Goal: Task Accomplishment & Management: Complete application form

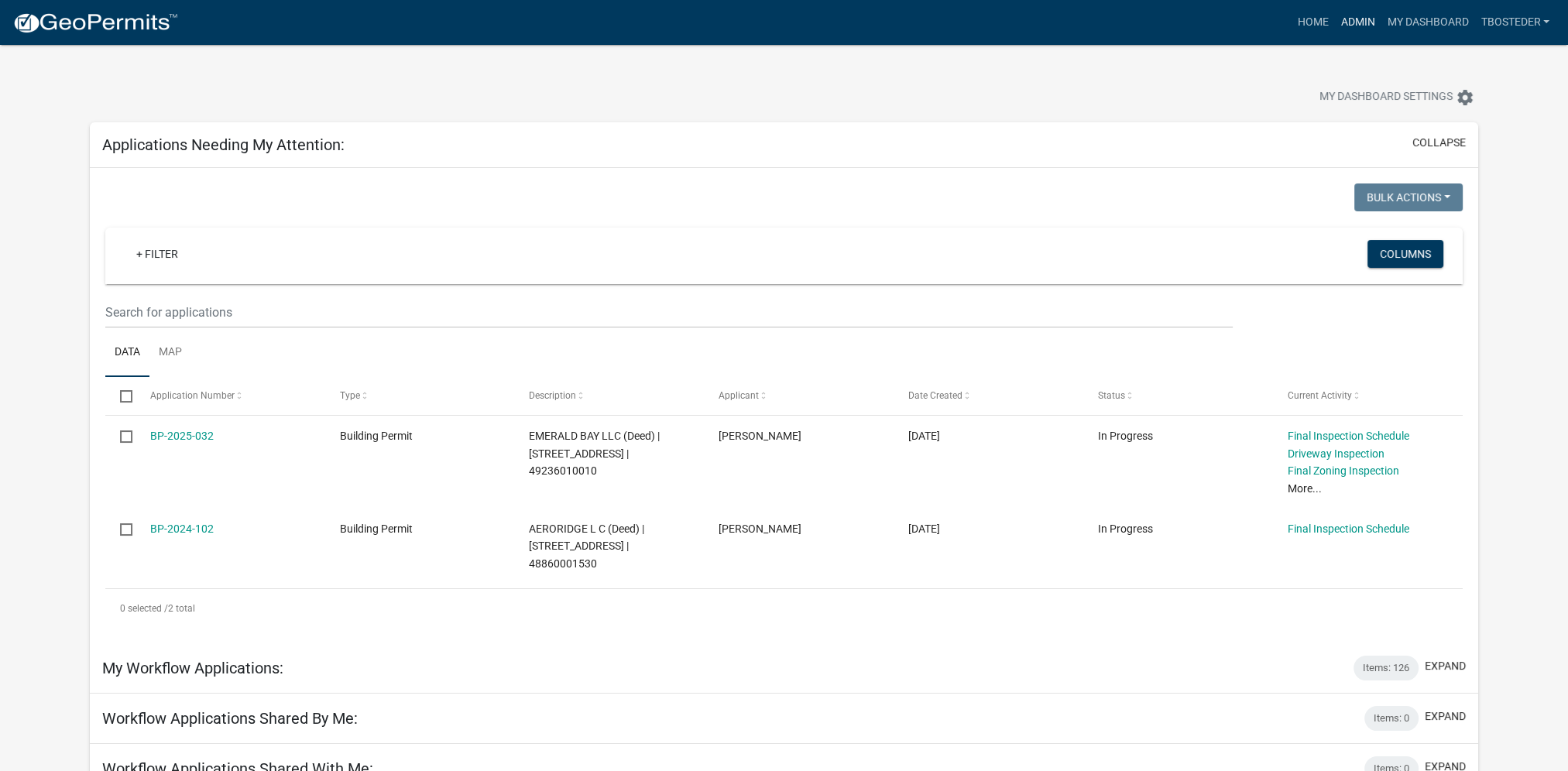
drag, startPoint x: 1352, startPoint y: 29, endPoint x: 1305, endPoint y: 49, distance: 51.1
click at [1352, 29] on link "Admin" at bounding box center [1357, 22] width 46 height 29
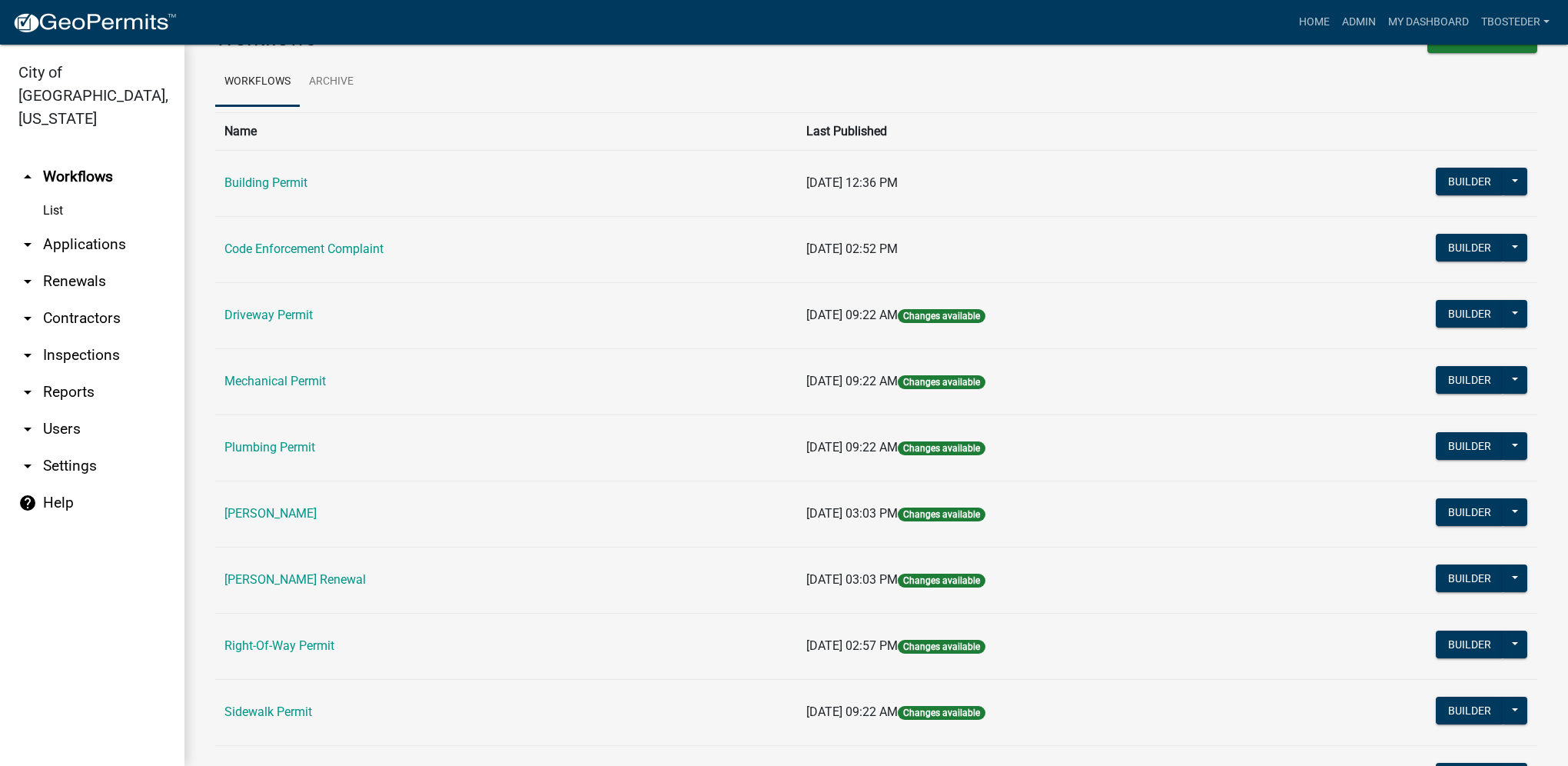
scroll to position [77, 0]
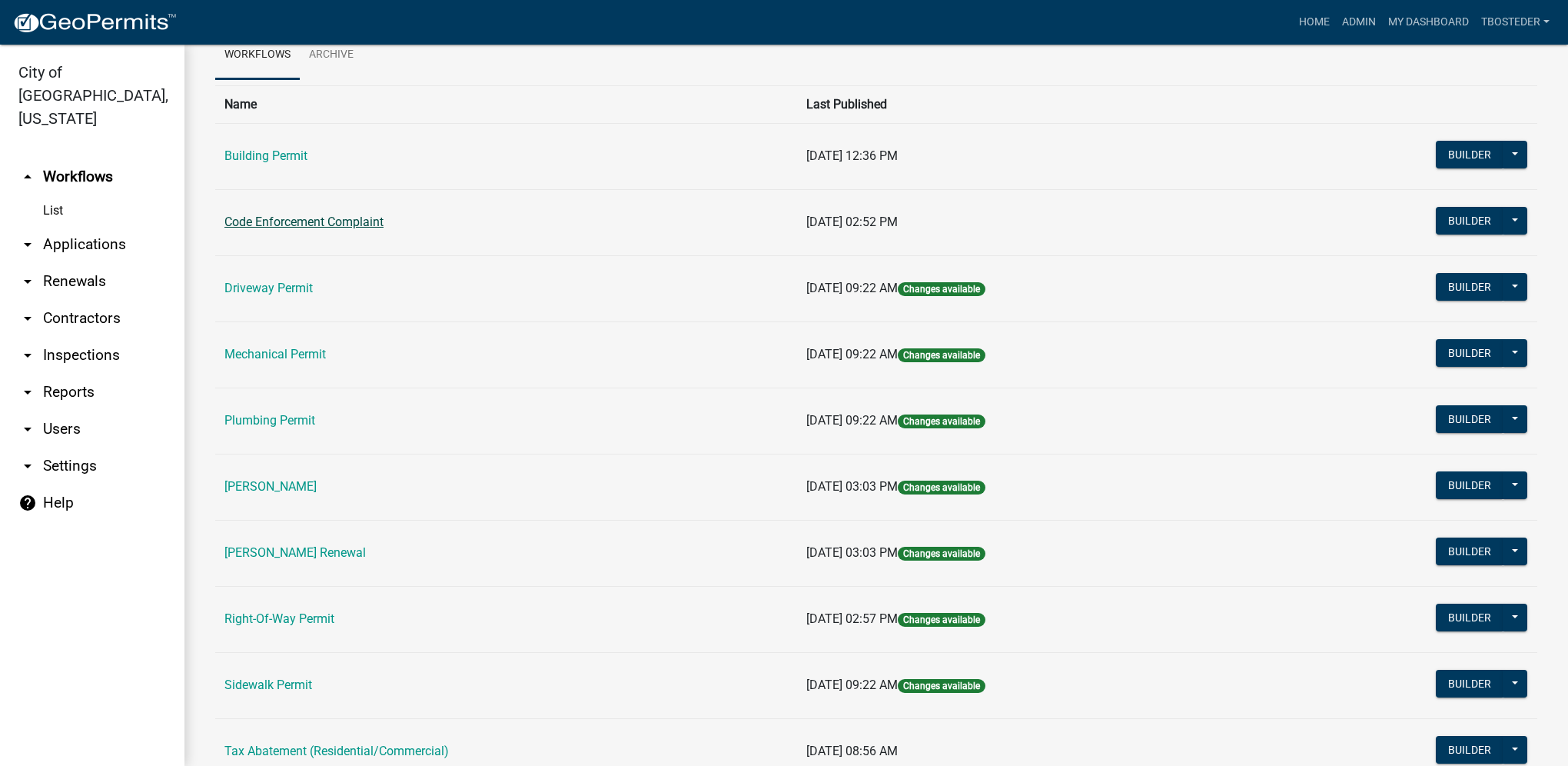
click at [354, 225] on link "Code Enforcement Complaint" at bounding box center [304, 221] width 159 height 15
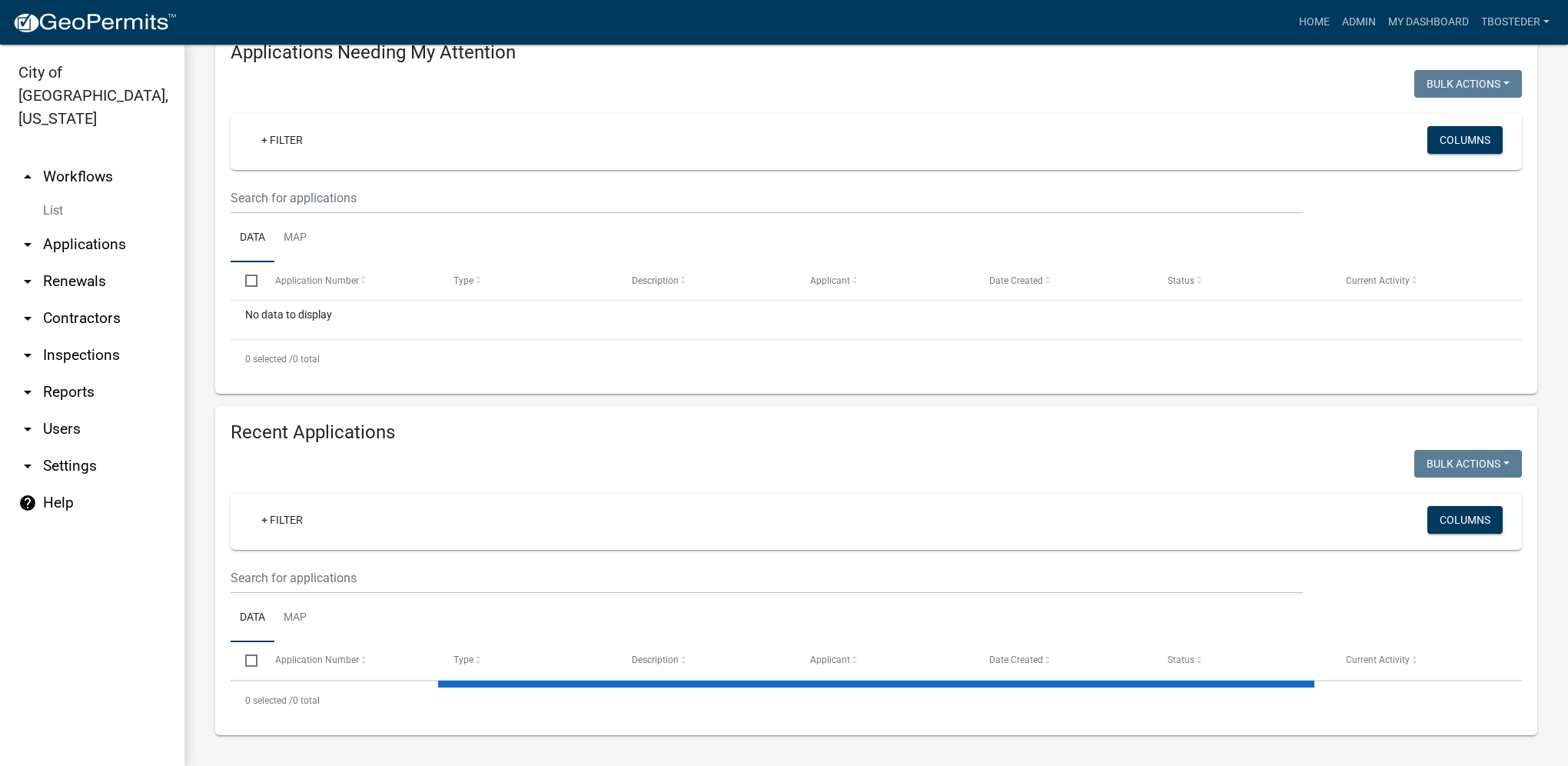
scroll to position [198, 0]
select select "1: 25"
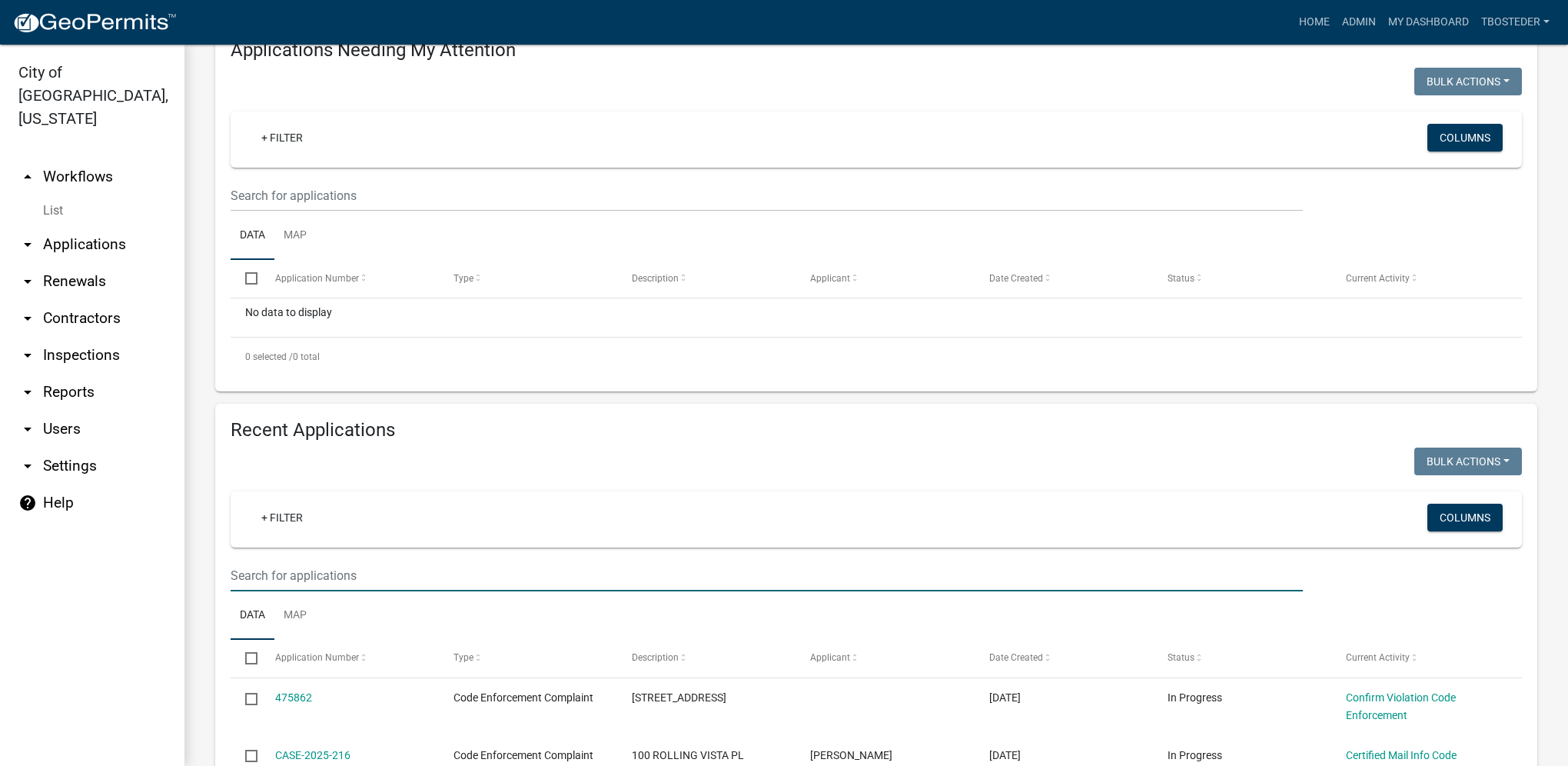
click at [347, 581] on input "text" at bounding box center [766, 575] width 1072 height 31
type input "1502 e euclid"
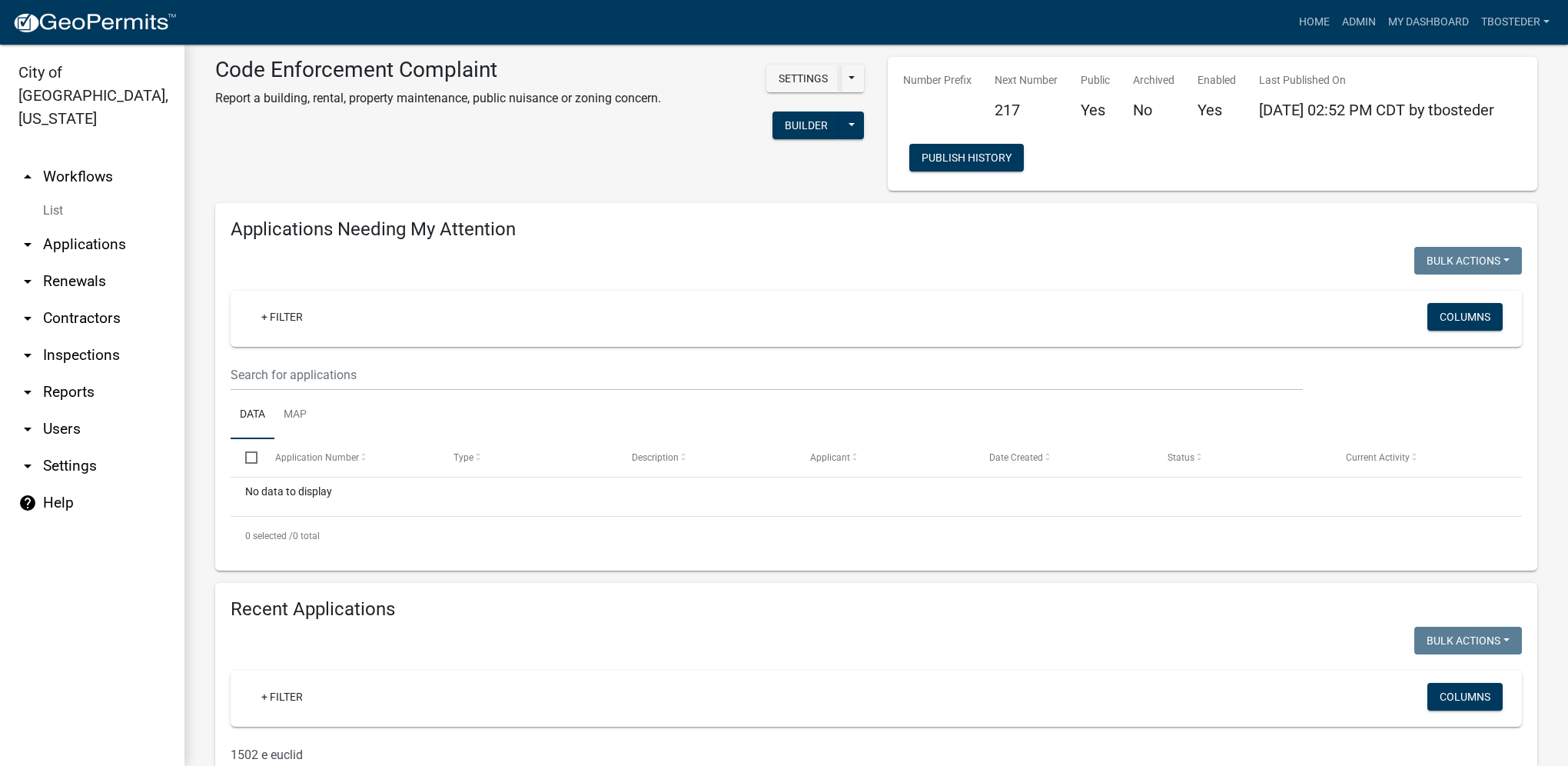
scroll to position [0, 0]
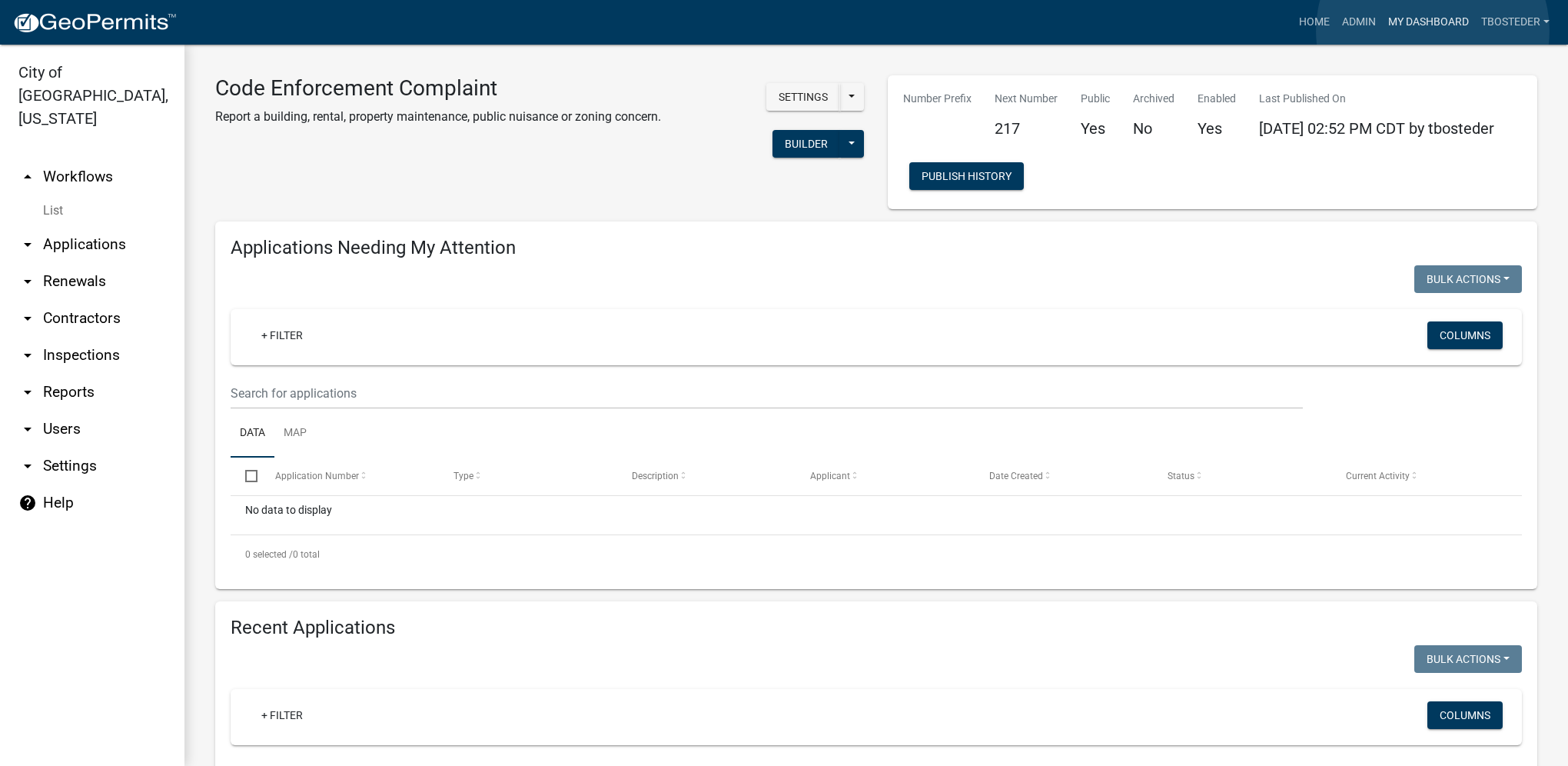
click at [1432, 30] on link "My Dashboard" at bounding box center [1428, 22] width 93 height 29
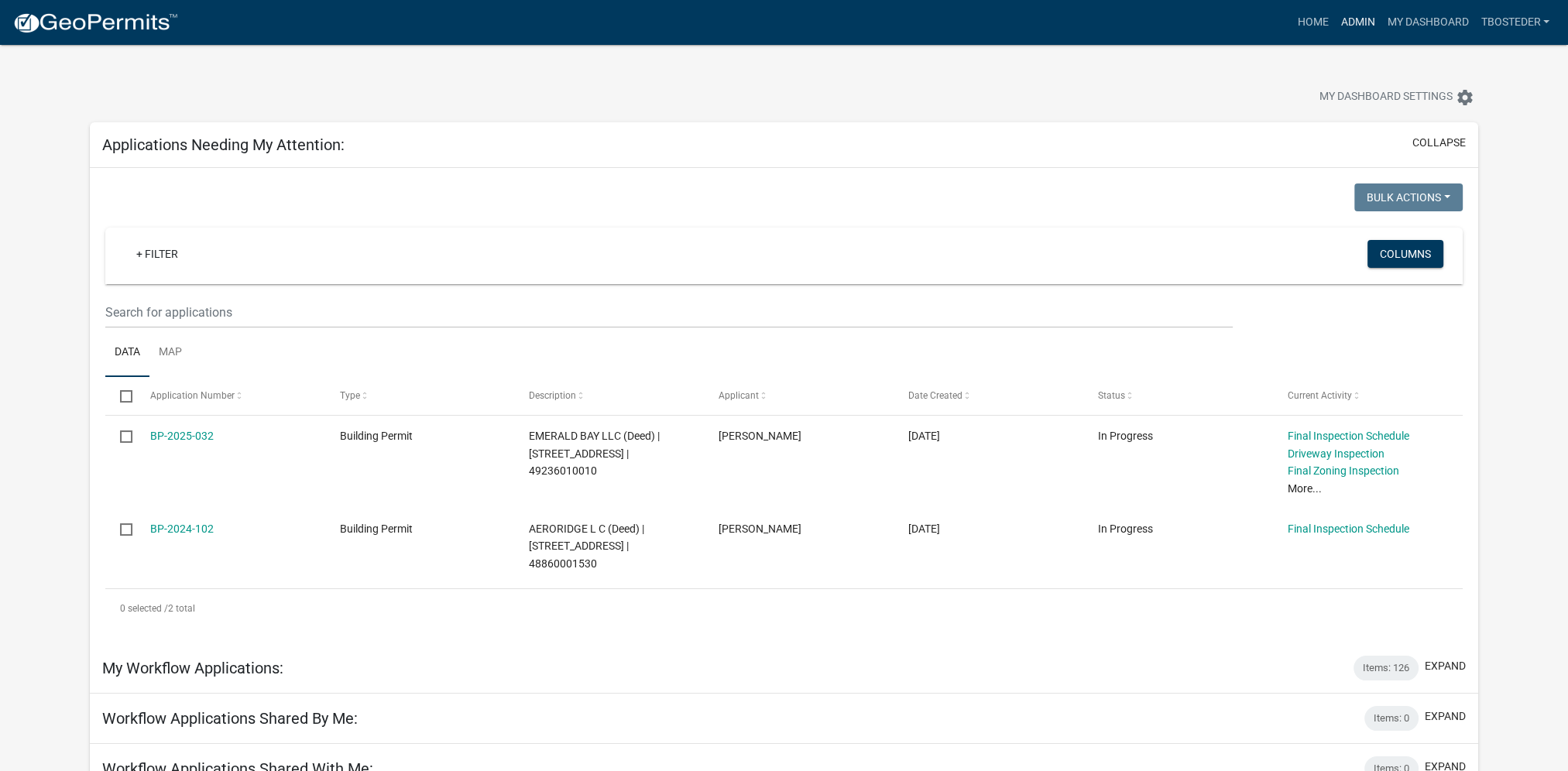
drag, startPoint x: 1362, startPoint y: 21, endPoint x: 1353, endPoint y: 25, distance: 9.8
click at [1362, 21] on link "Admin" at bounding box center [1357, 22] width 46 height 29
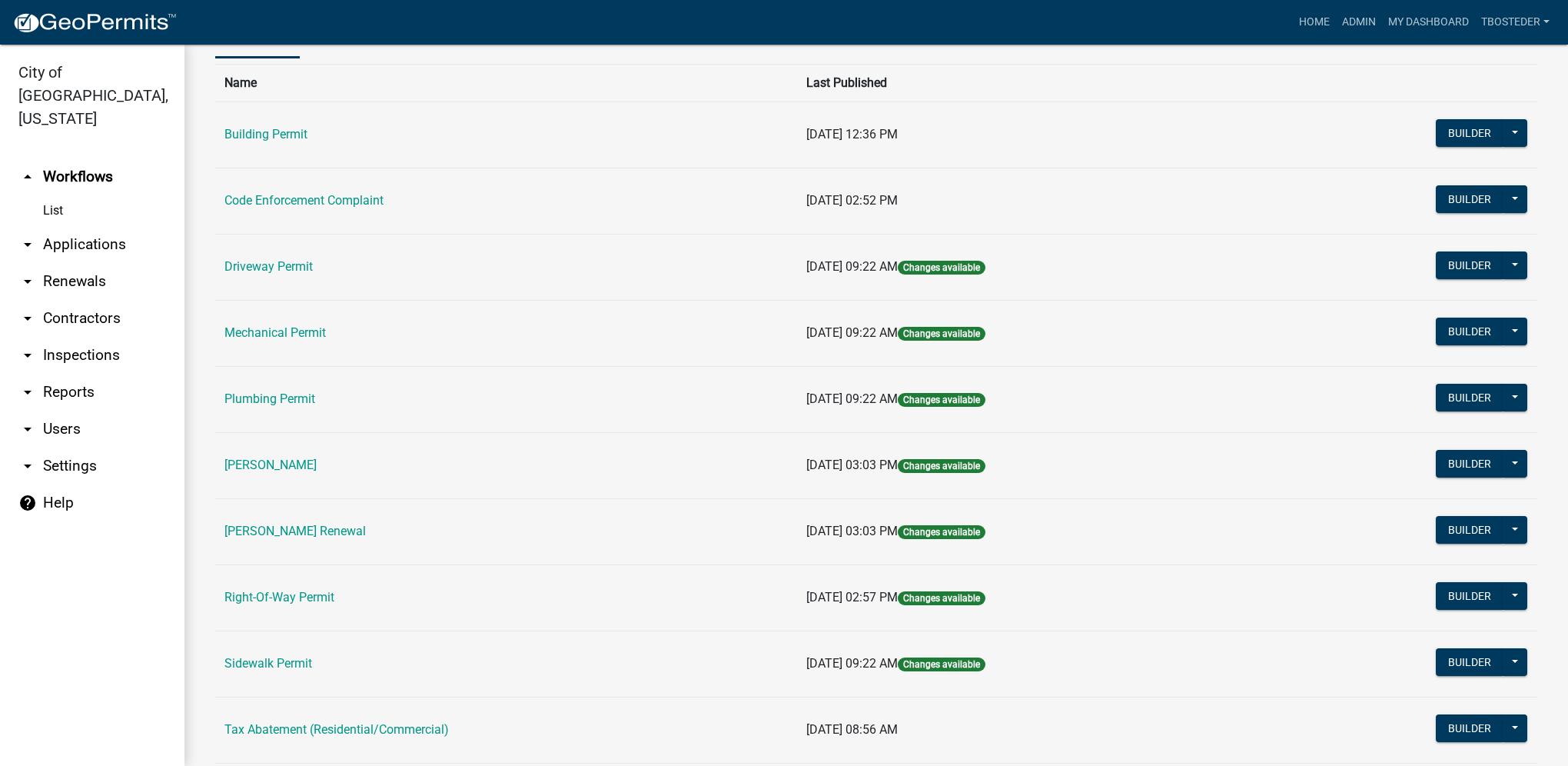
scroll to position [268, 0]
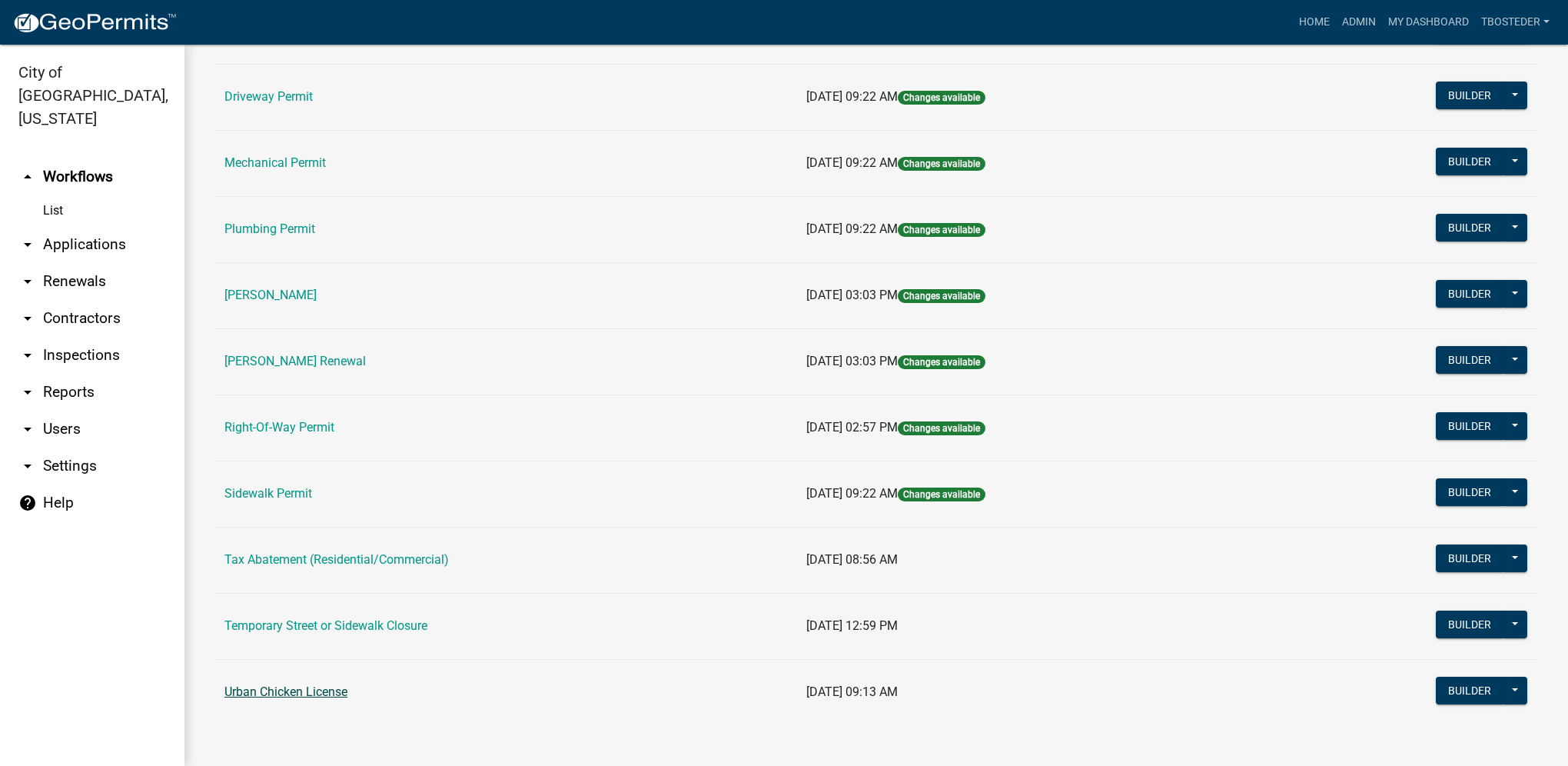
click at [316, 695] on link "Urban Chicken License" at bounding box center [286, 691] width 123 height 15
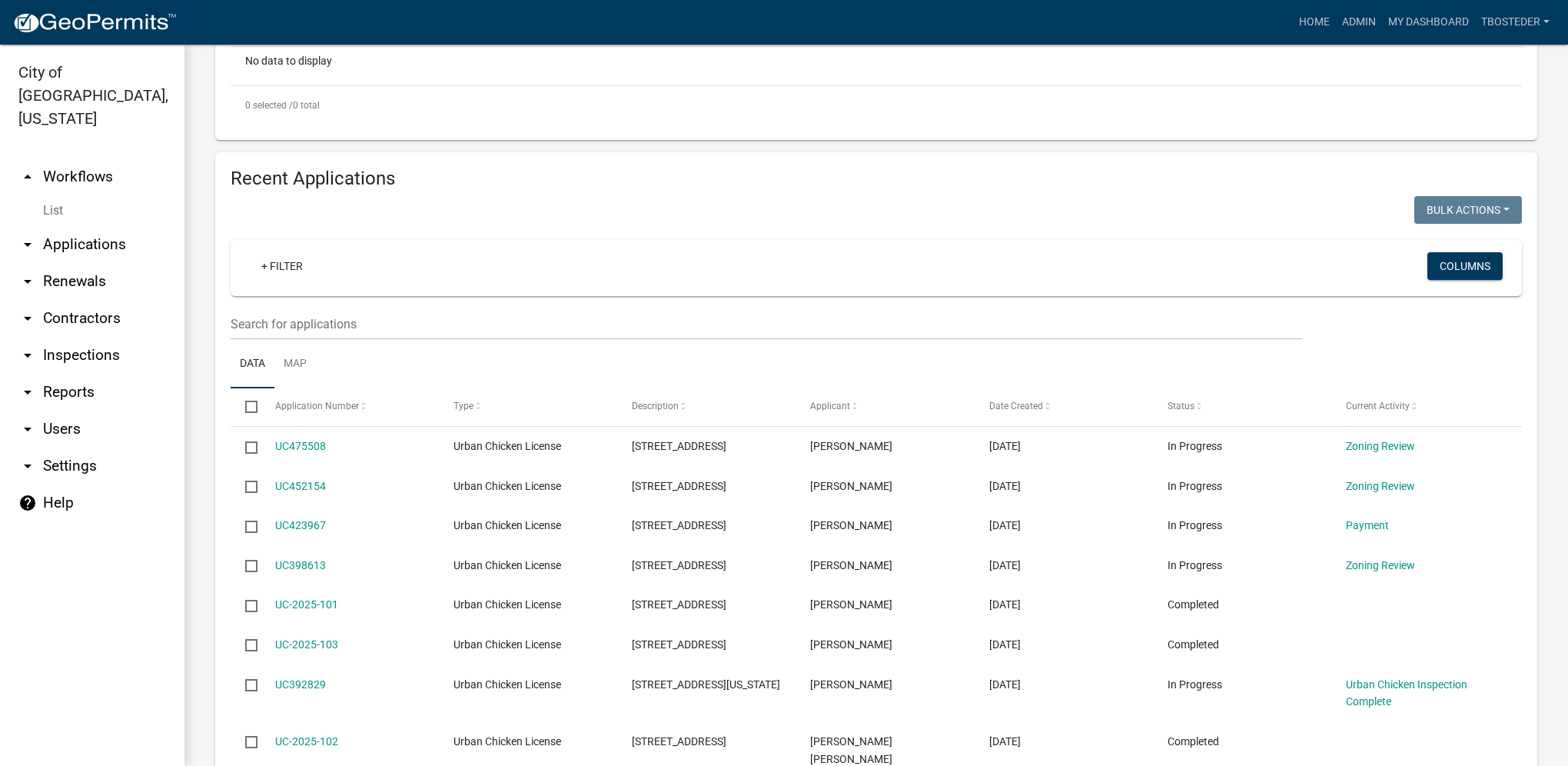
scroll to position [461, 0]
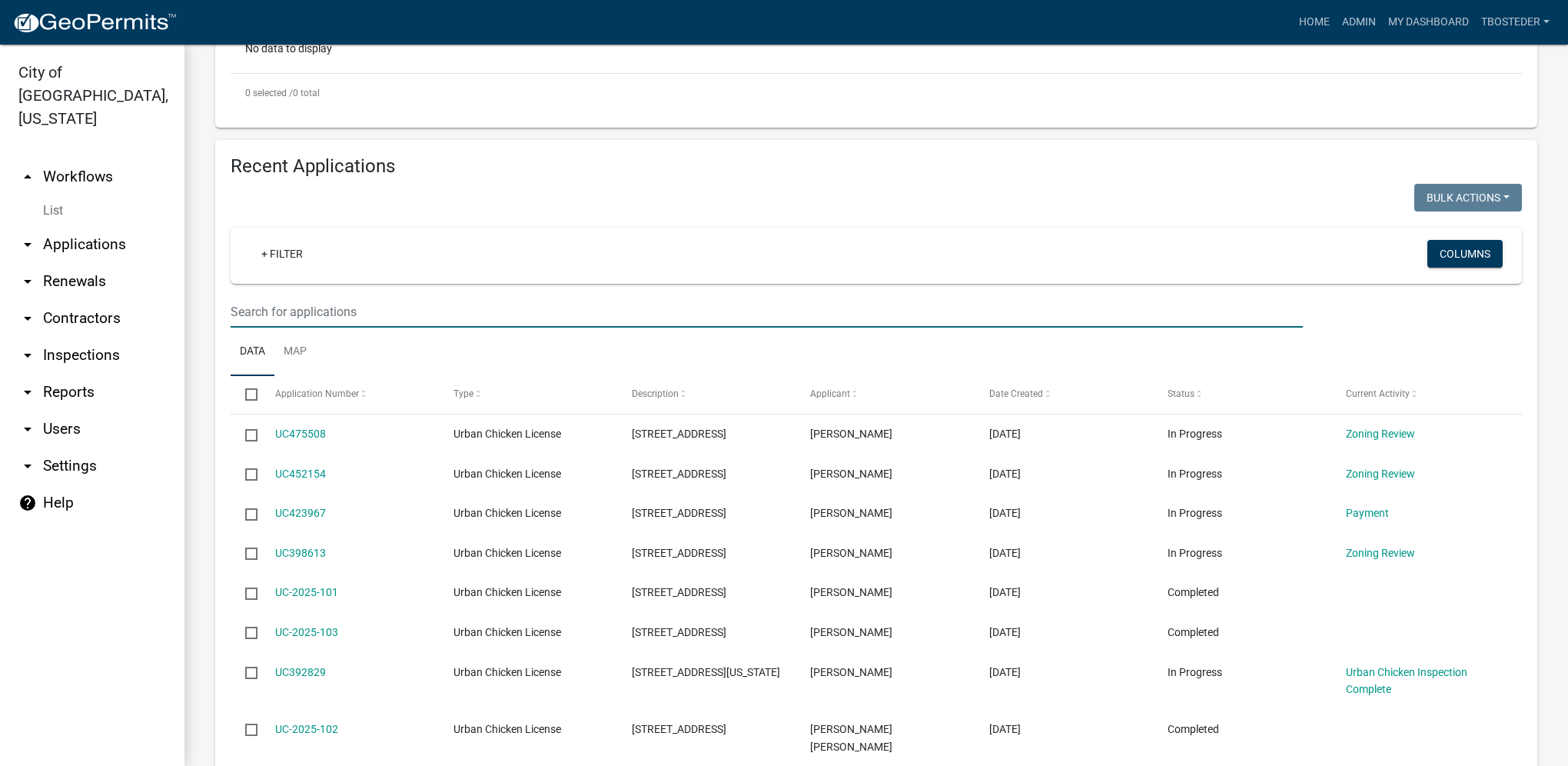
click at [333, 321] on input "text" at bounding box center [766, 312] width 1072 height 31
type input "1502 e euclid"
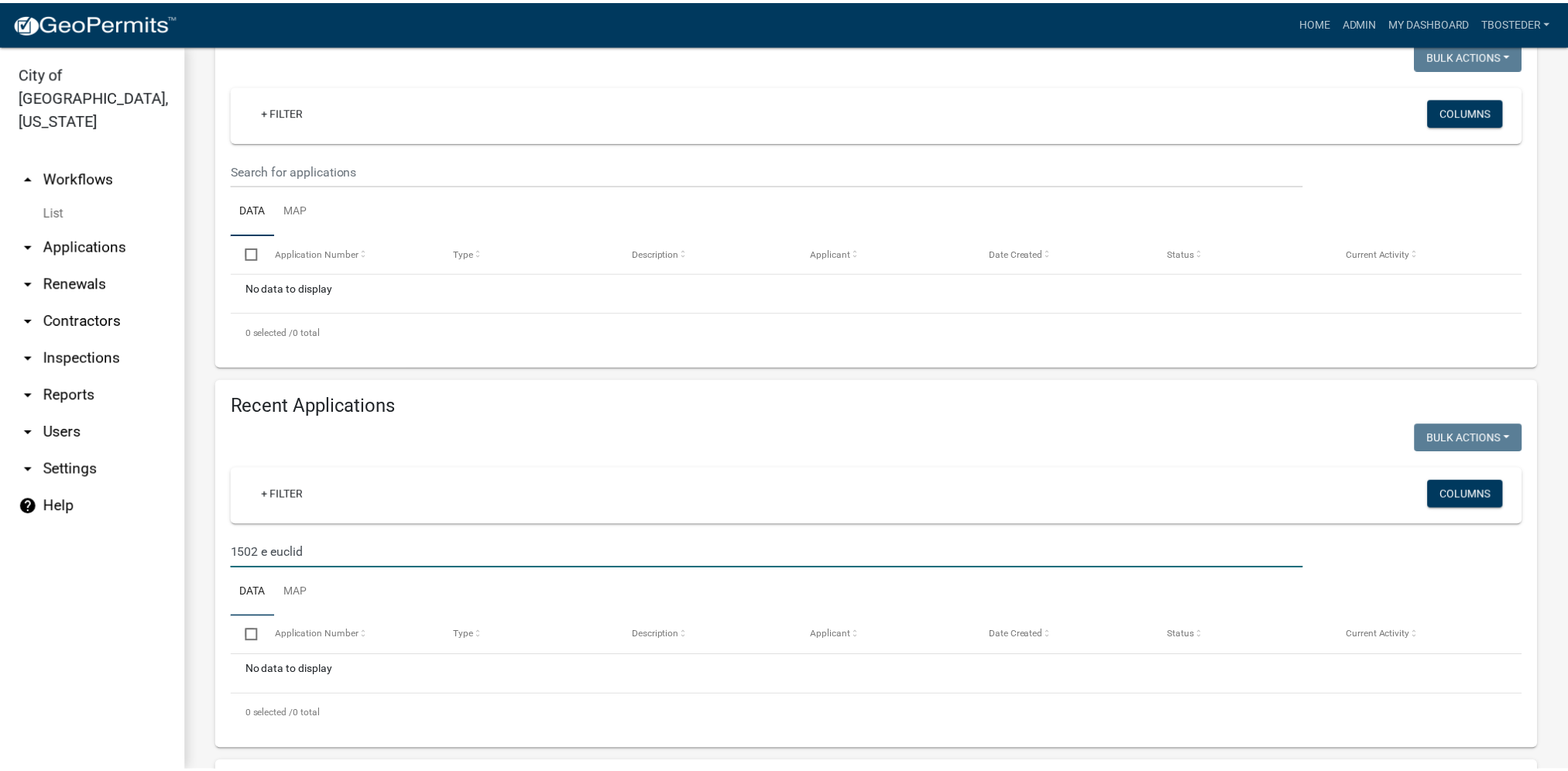
scroll to position [232, 0]
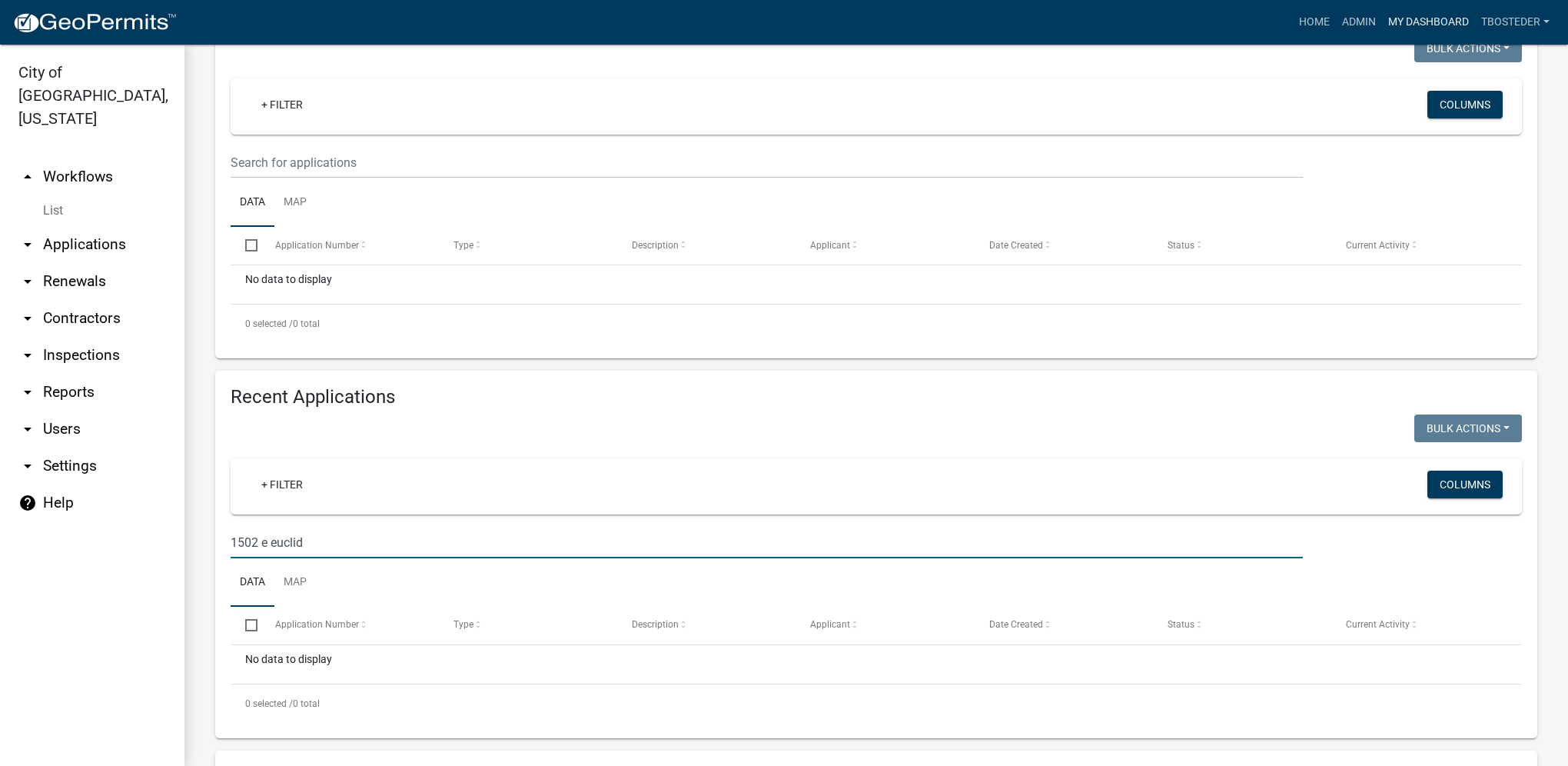
click at [1422, 18] on link "My Dashboard" at bounding box center [1428, 22] width 93 height 29
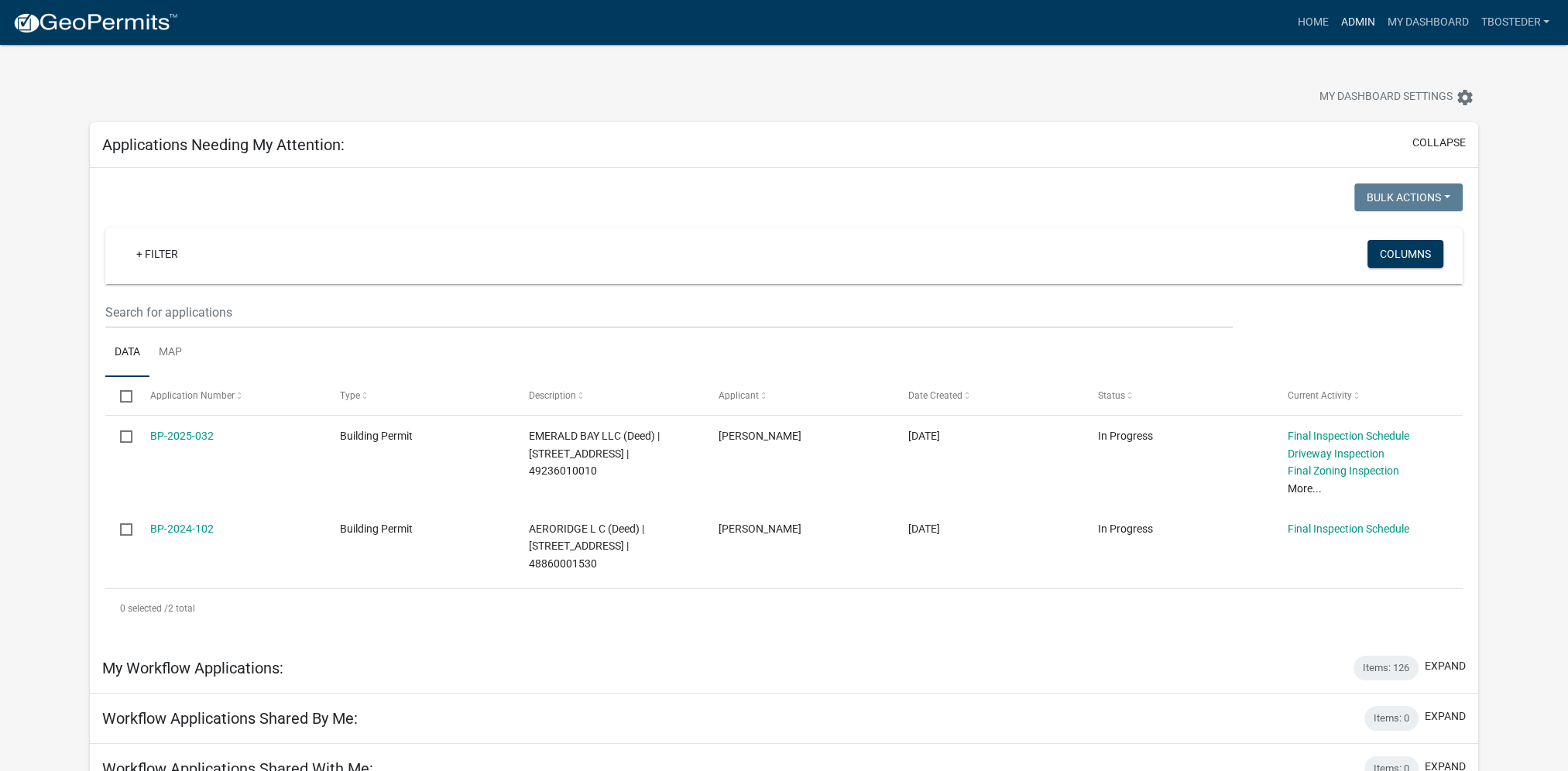
click at [1351, 20] on link "Admin" at bounding box center [1357, 22] width 46 height 29
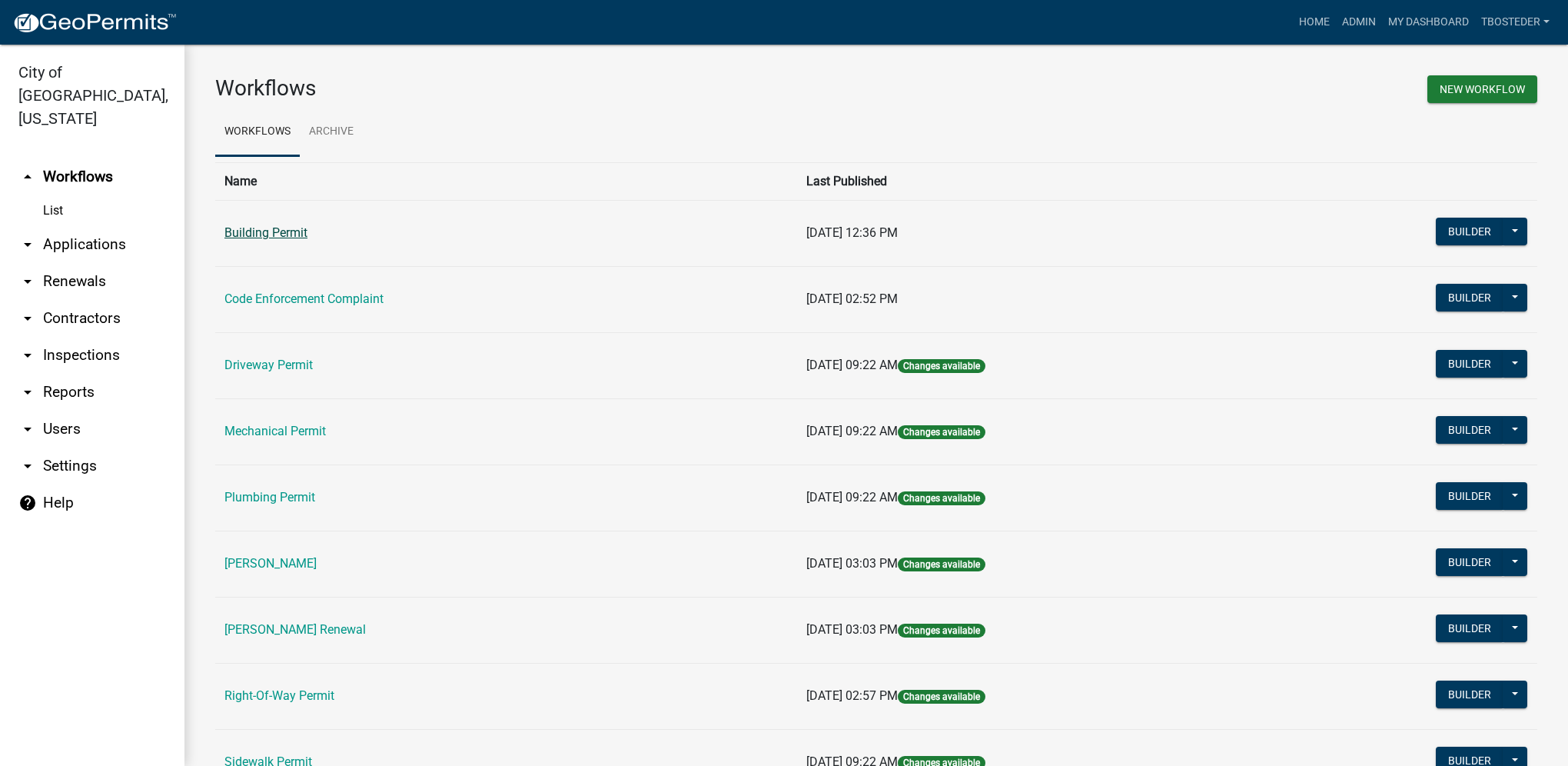
click at [304, 229] on link "Building Permit" at bounding box center [266, 232] width 83 height 15
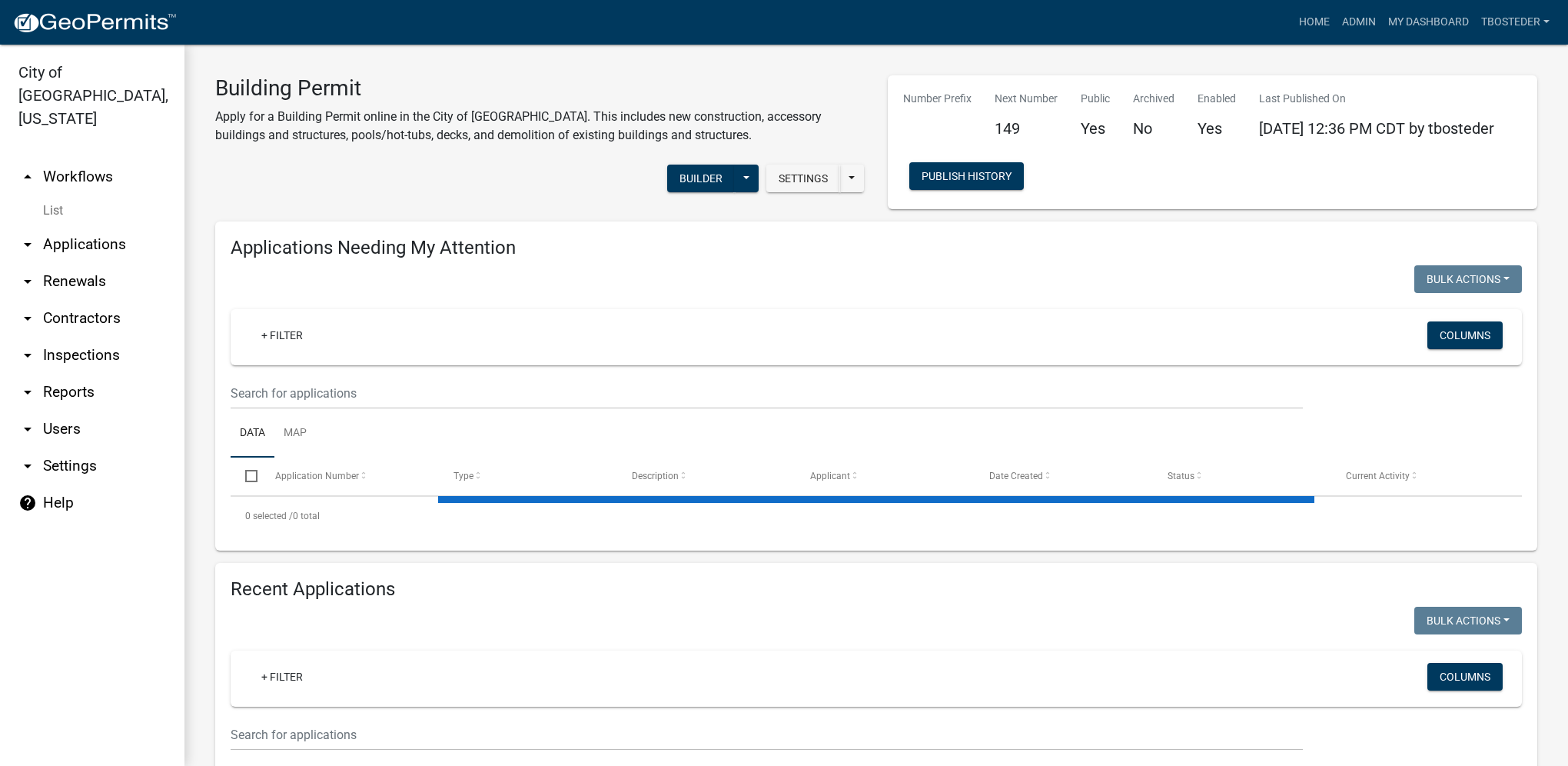
select select "1: 25"
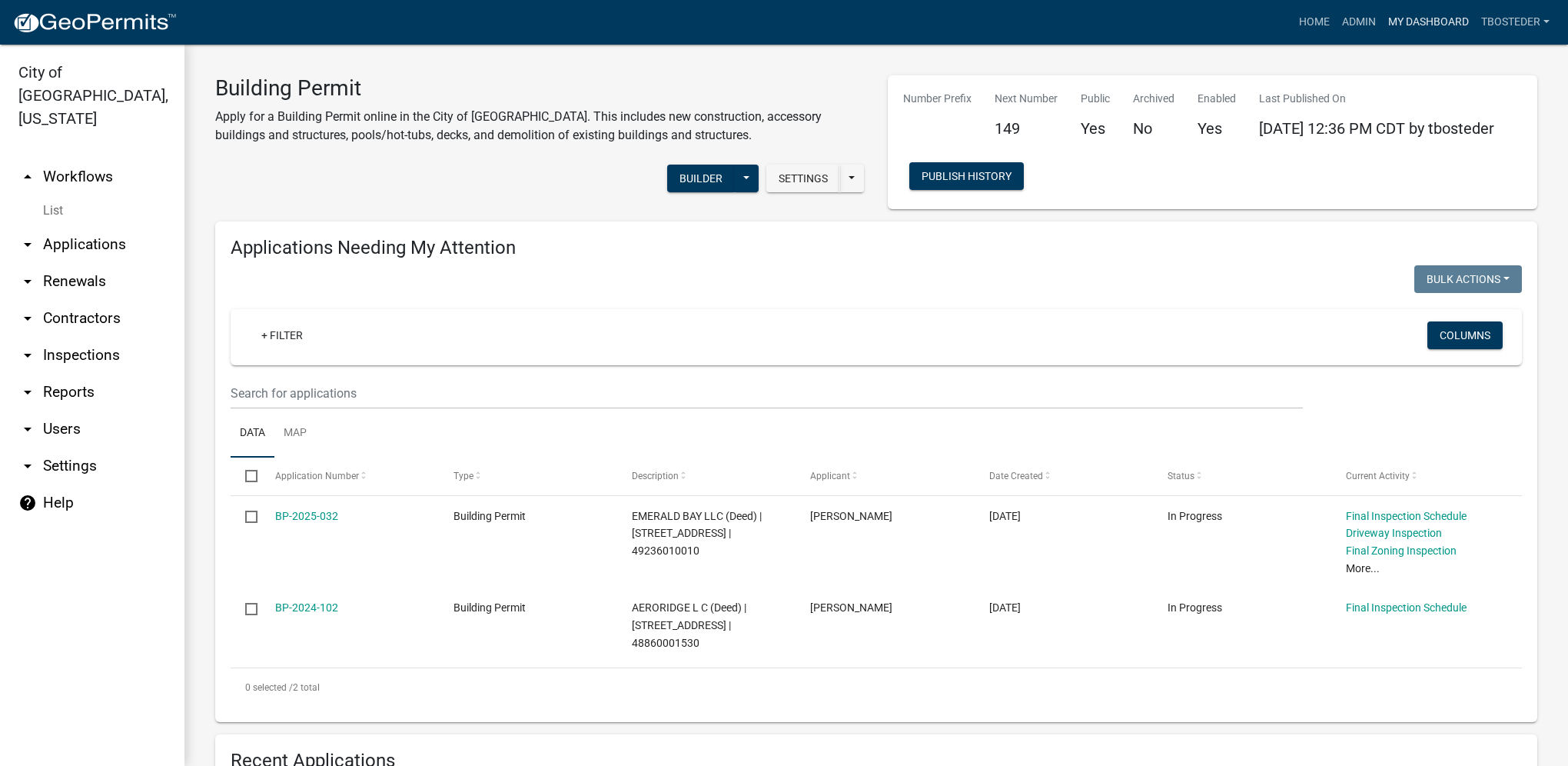
click at [1399, 30] on link "My Dashboard" at bounding box center [1428, 22] width 93 height 29
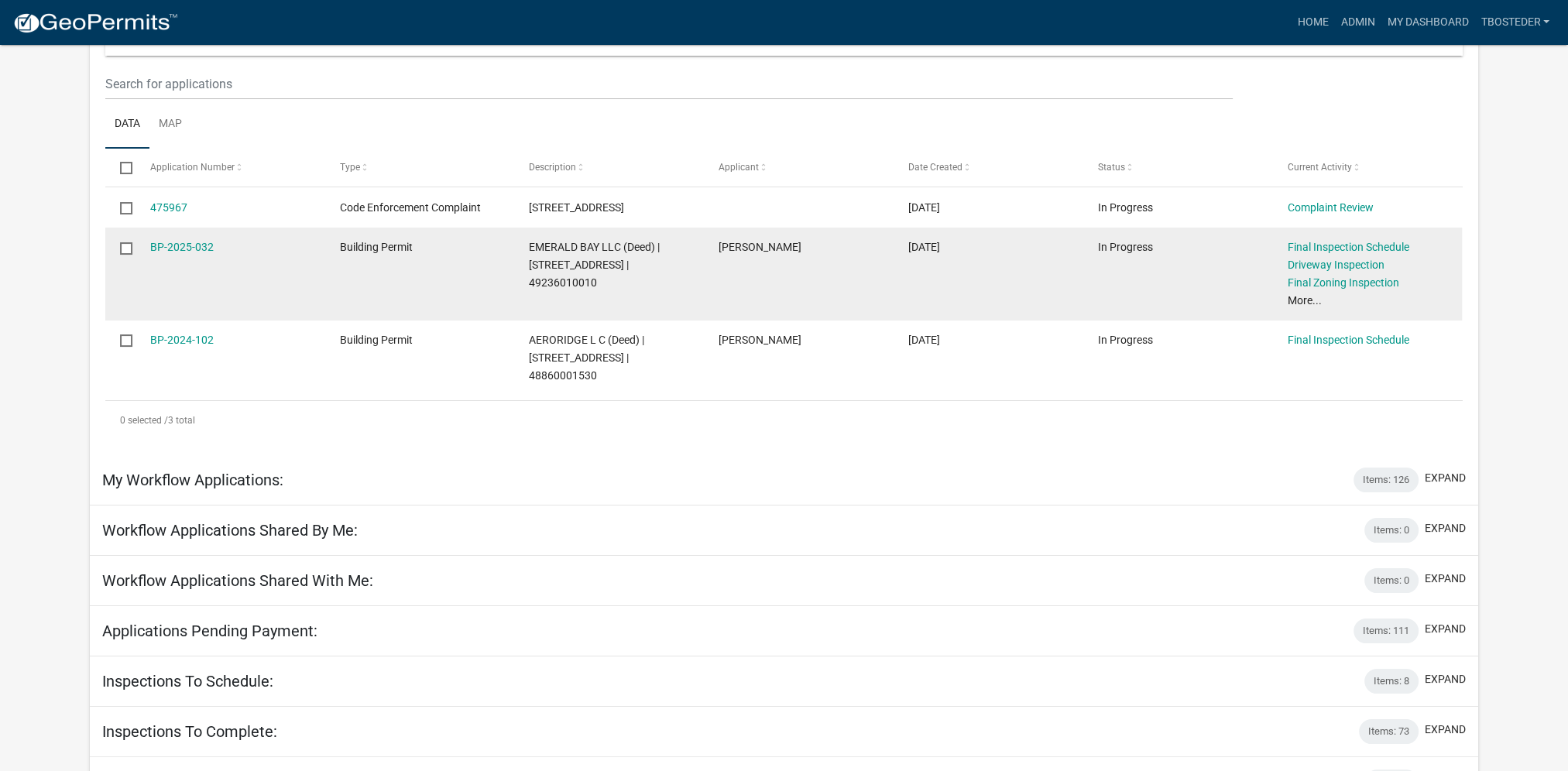
scroll to position [232, 0]
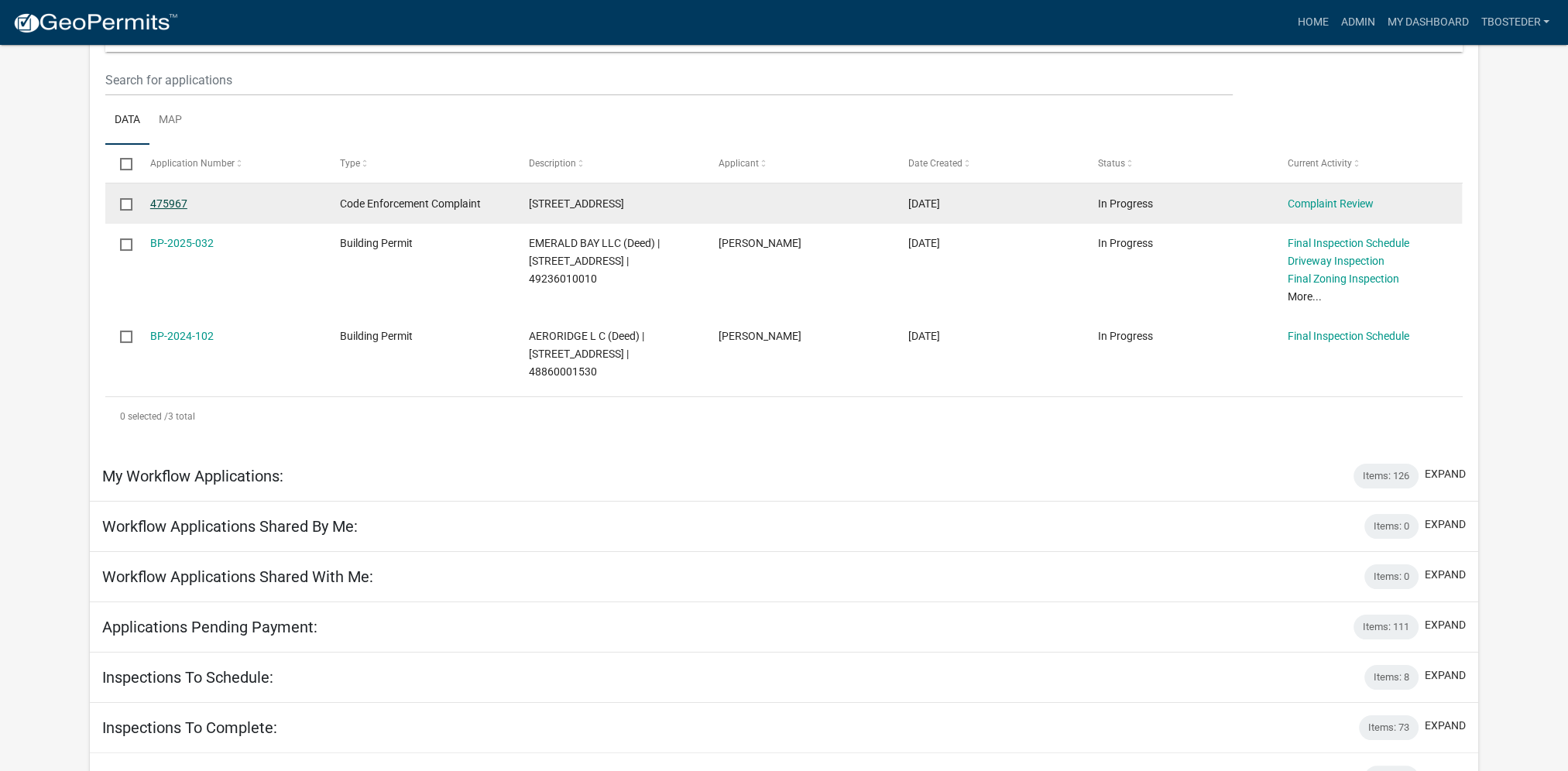
click at [170, 202] on link "475967" at bounding box center [168, 204] width 37 height 13
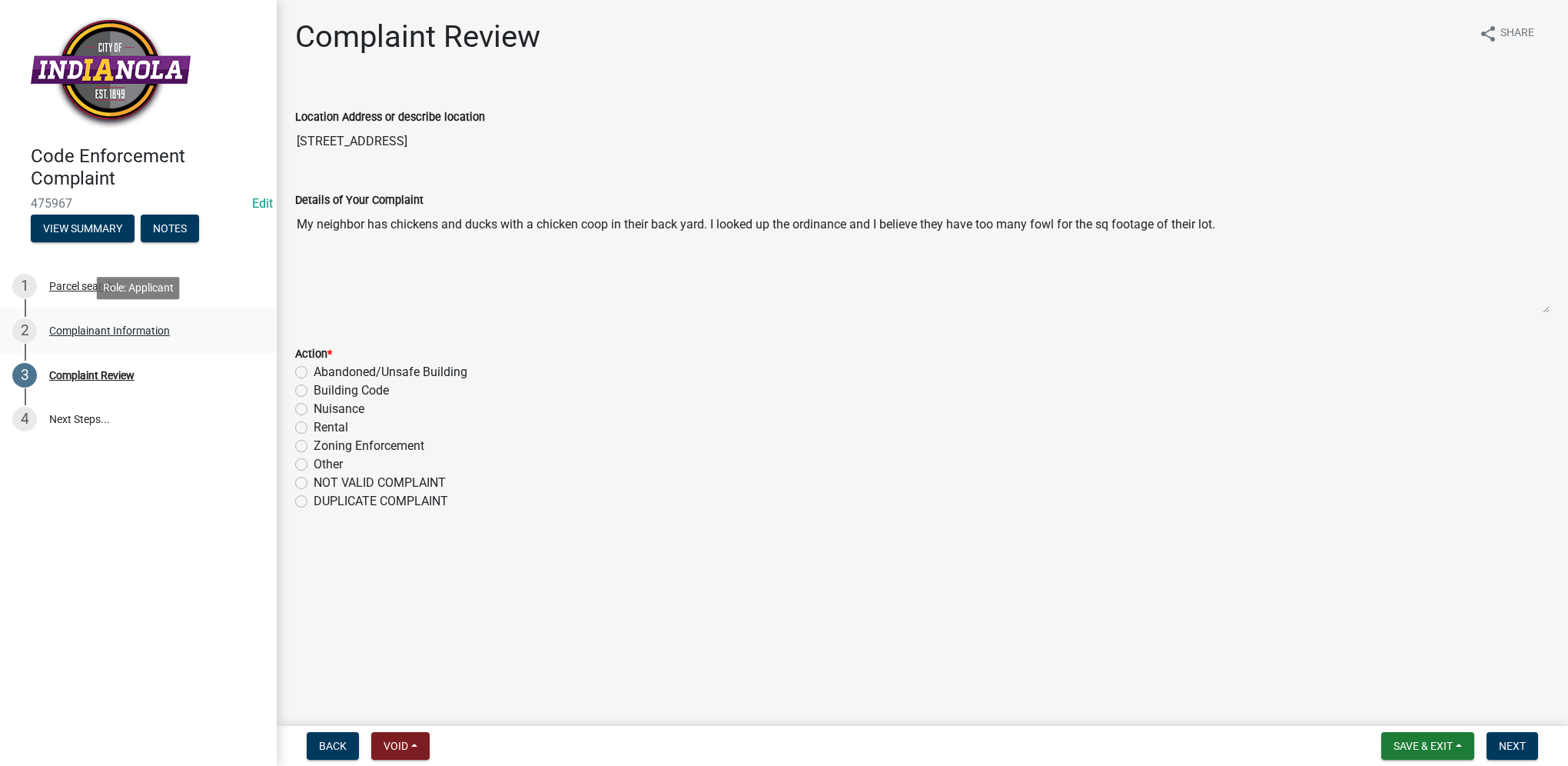
click at [121, 332] on div "Complainant Information" at bounding box center [109, 330] width 121 height 11
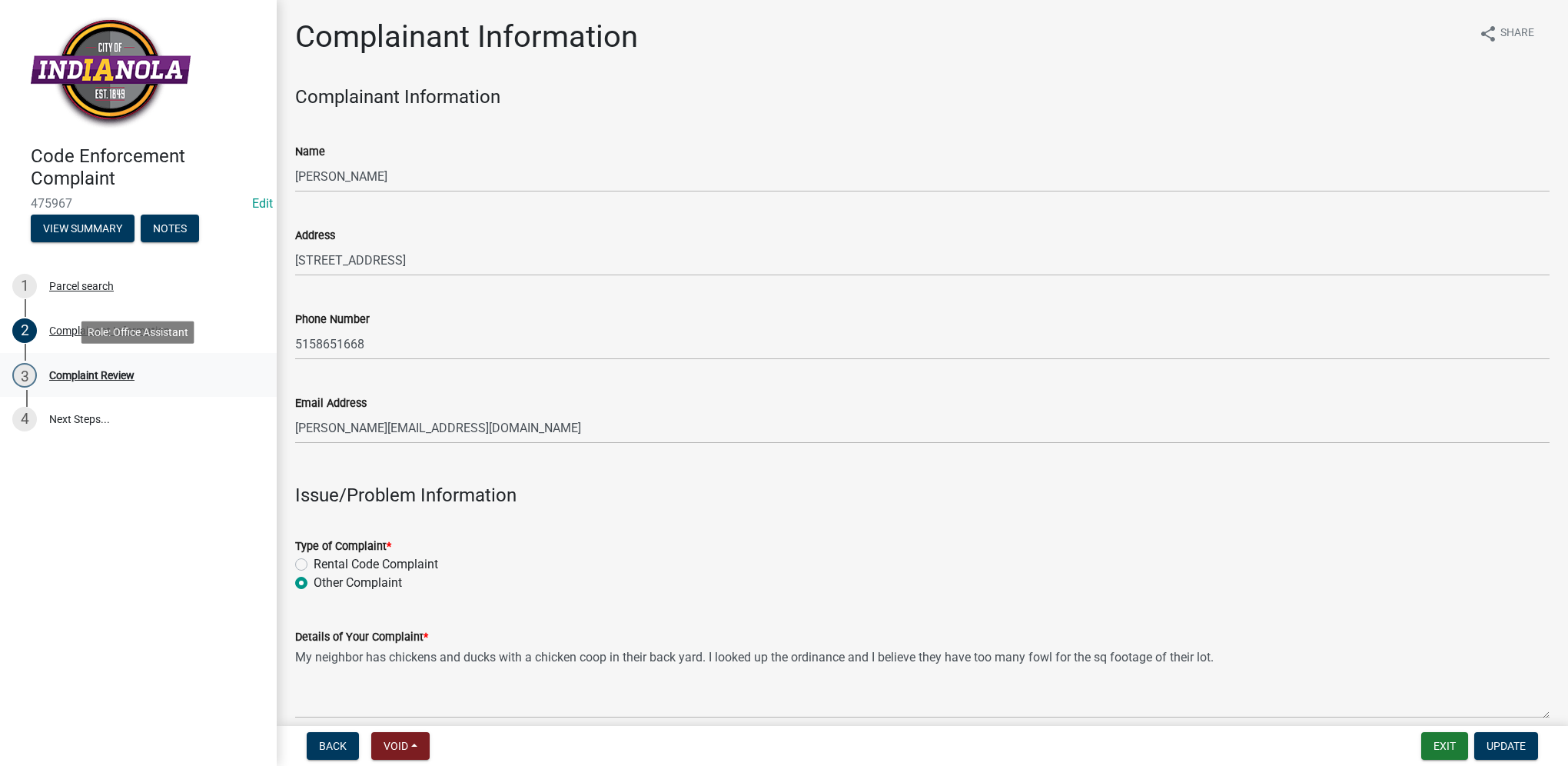
click at [118, 384] on div "3 Complaint Review" at bounding box center [132, 376] width 240 height 25
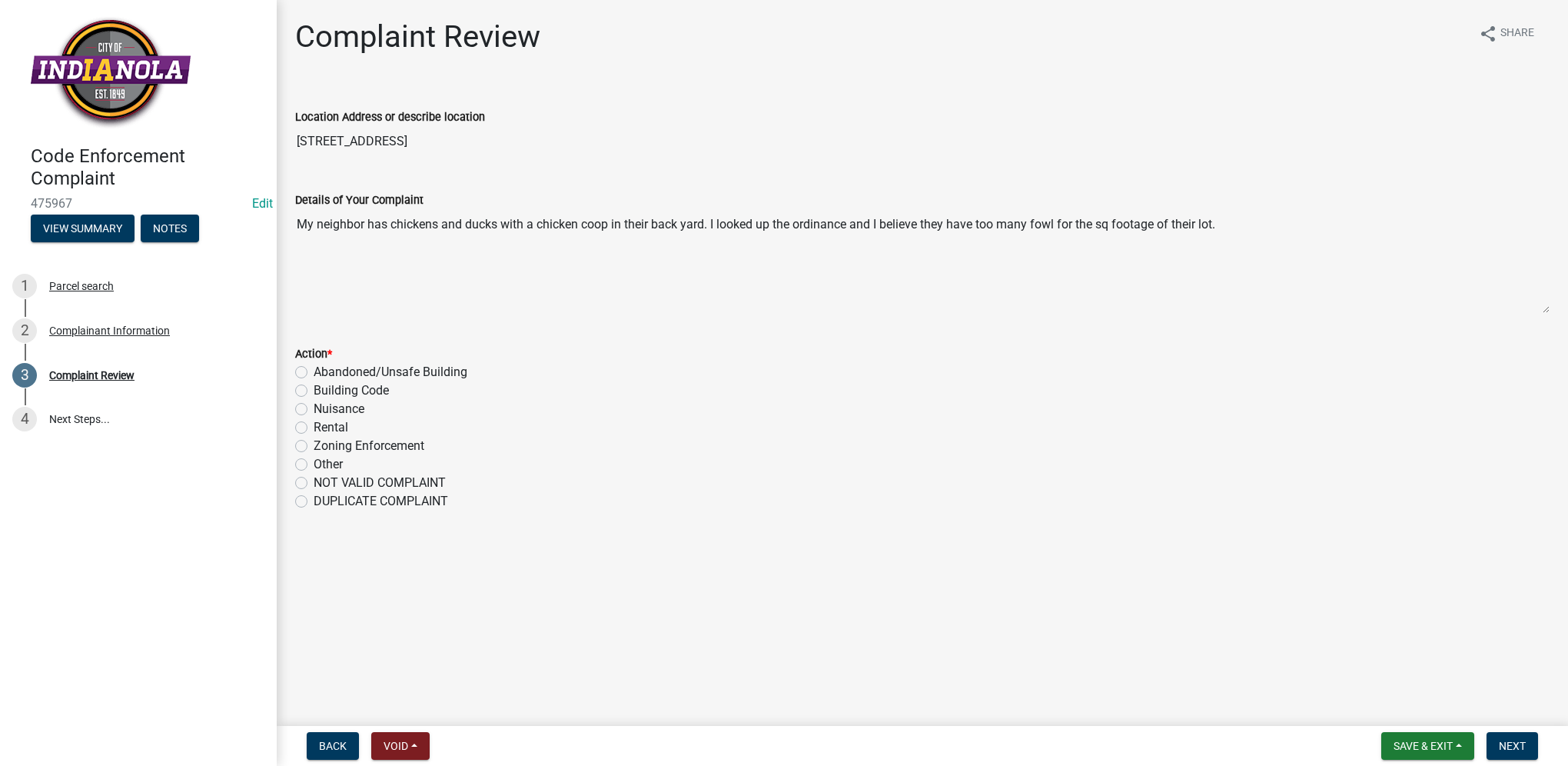
click at [314, 410] on label "Nuisance" at bounding box center [339, 409] width 51 height 19
click at [314, 410] on input "Nuisance" at bounding box center [319, 404] width 10 height 10
radio input "true"
click at [1515, 744] on span "Next" at bounding box center [1512, 746] width 27 height 12
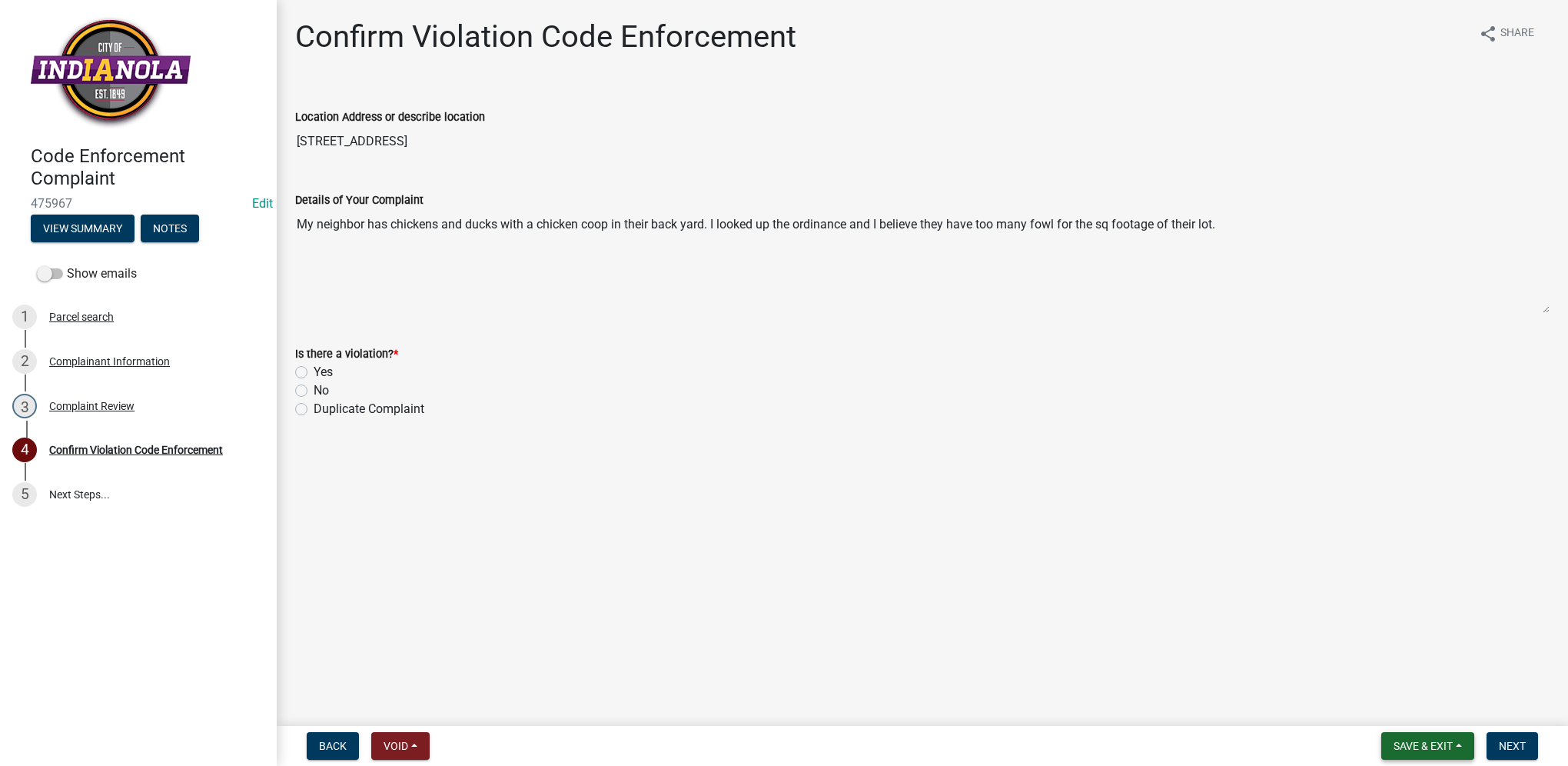
click at [1431, 750] on span "Save & Exit" at bounding box center [1423, 746] width 59 height 12
click at [1423, 707] on button "Save & Exit" at bounding box center [1412, 705] width 123 height 37
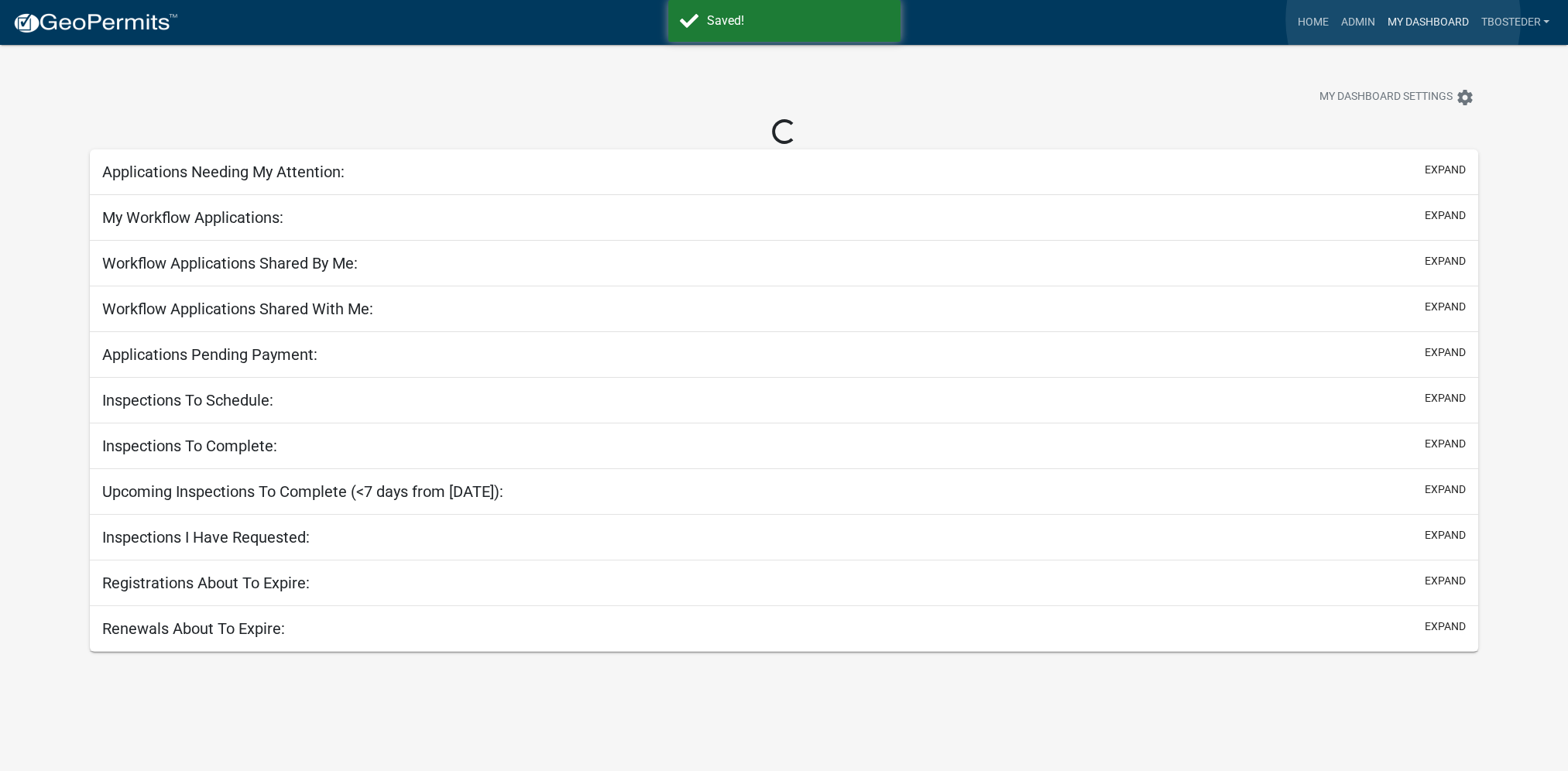
click at [1403, 20] on link "My Dashboard" at bounding box center [1427, 22] width 93 height 29
